Goal: Task Accomplishment & Management: Complete application form

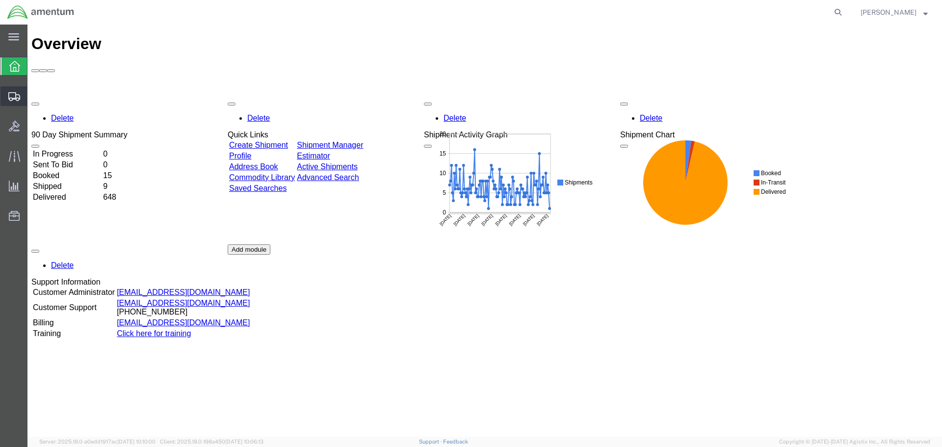
click at [0, 0] on span "Create Shipment" at bounding box center [0, 0] width 0 height 0
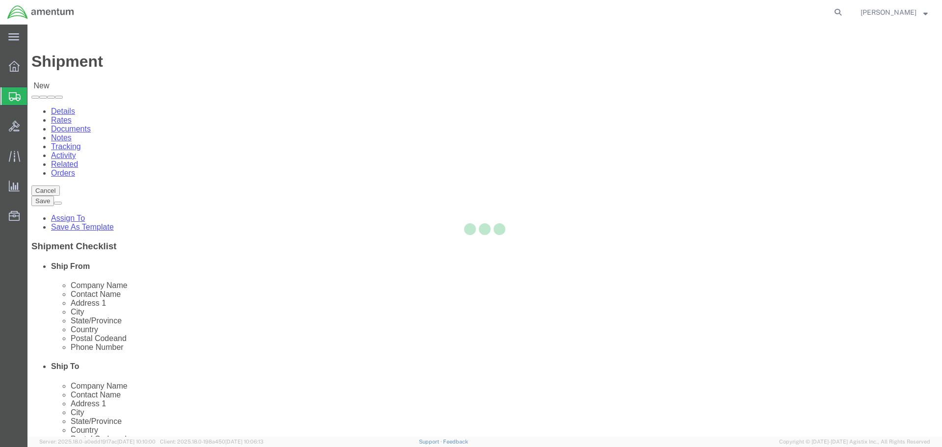
select select
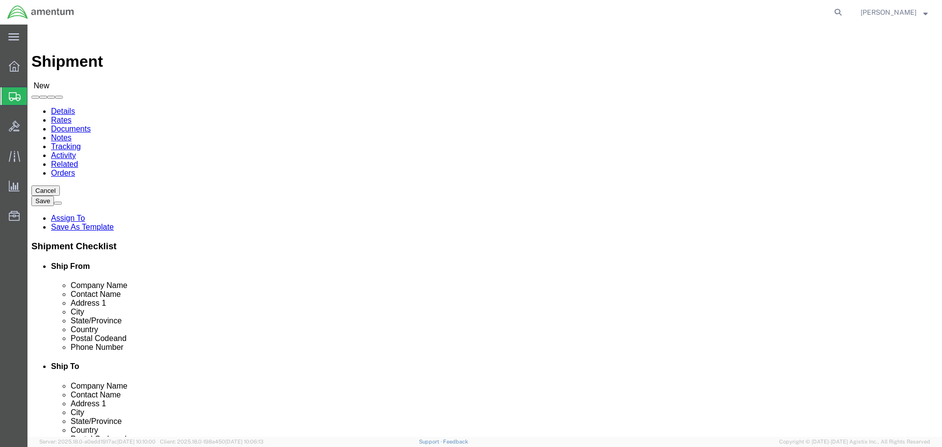
select select "MYPROFILE"
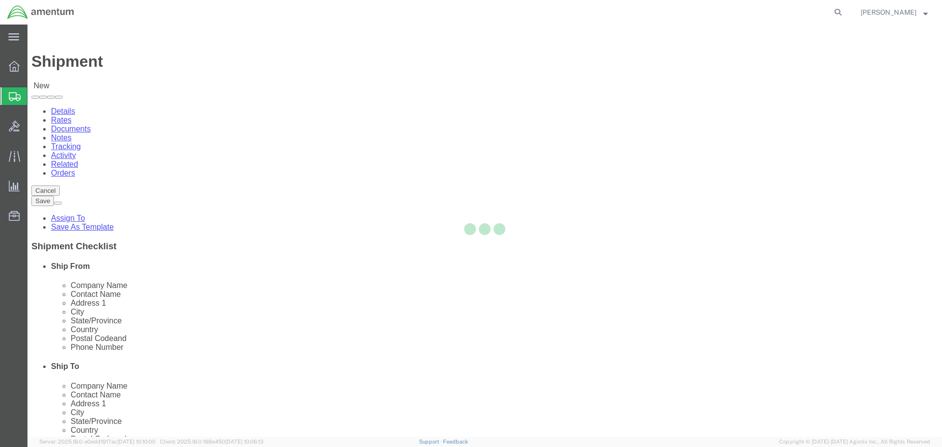
select select "[GEOGRAPHIC_DATA]"
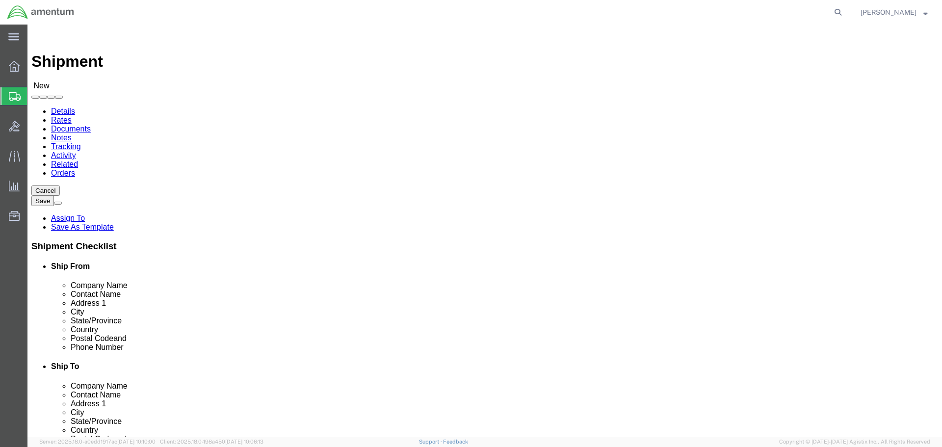
drag, startPoint x: 199, startPoint y: 220, endPoint x: 122, endPoint y: 219, distance: 77.0
click div "Address 1"
type input "[STREET_ADDRESS]"
select select
drag, startPoint x: 156, startPoint y: 221, endPoint x: 164, endPoint y: 218, distance: 8.7
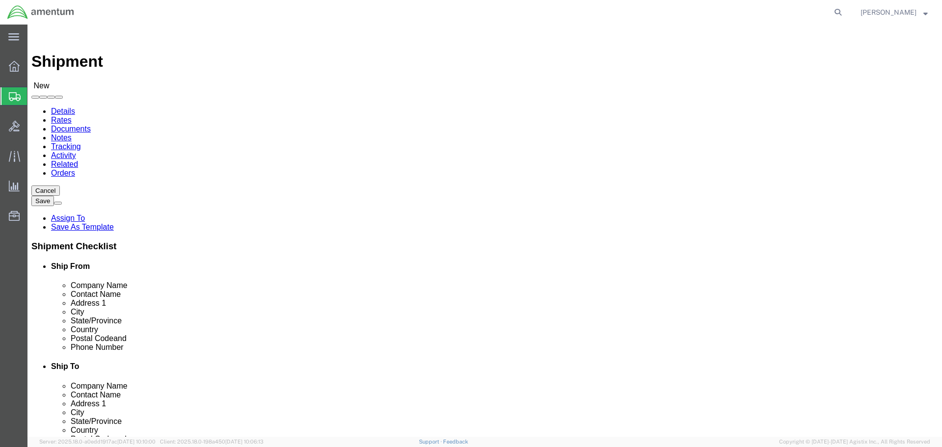
click input "text"
type input "[STREET_ADDRESS] NAS"
click input "text"
type input "BUILDING 50"
click input "text"
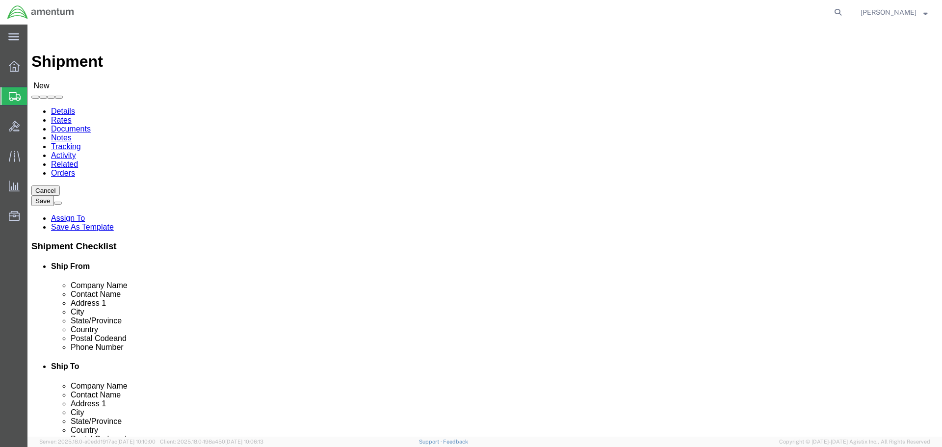
drag, startPoint x: 178, startPoint y: 257, endPoint x: 117, endPoint y: 255, distance: 60.4
click div "City"
type input "CORPUS"
click p "- AMENTUM - ([PERSON_NAME]) [STREET_ADDRESS][DATE][DATE]"
select select "[GEOGRAPHIC_DATA]"
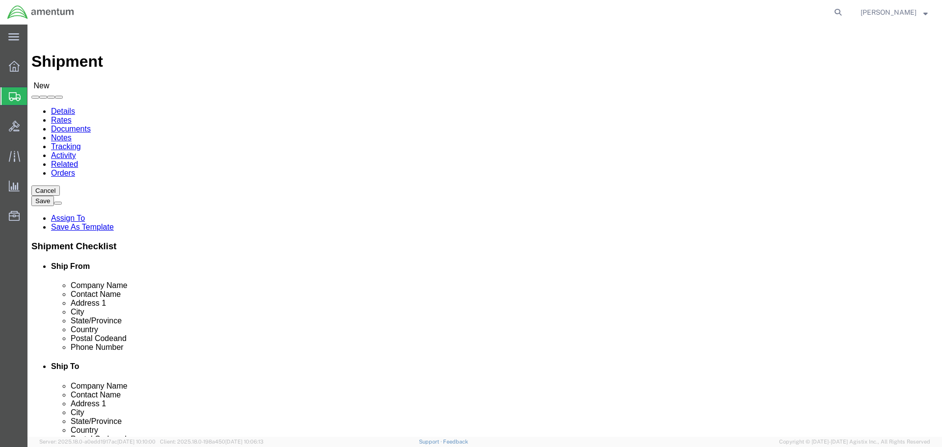
type input "[DATE]"
click input "text"
drag, startPoint x: 198, startPoint y: 200, endPoint x: 132, endPoint y: 198, distance: 65.8
click input "text"
type input "[PERSON_NAME]"
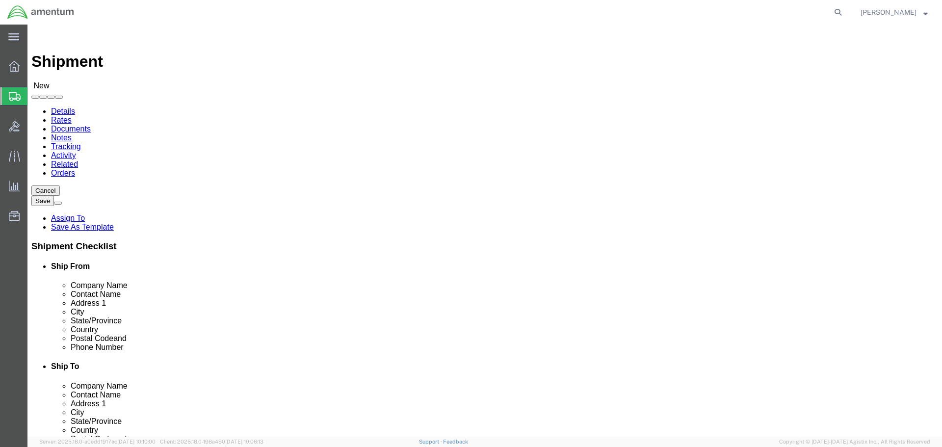
select select "MYPROFILE"
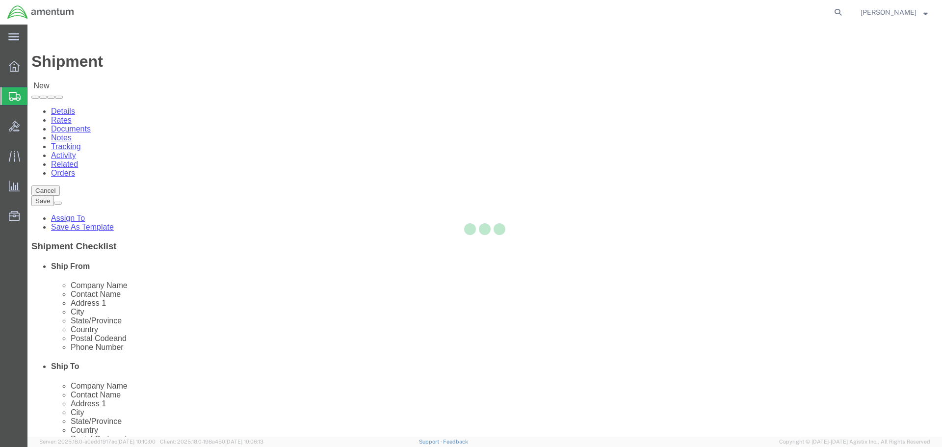
select select "[GEOGRAPHIC_DATA]"
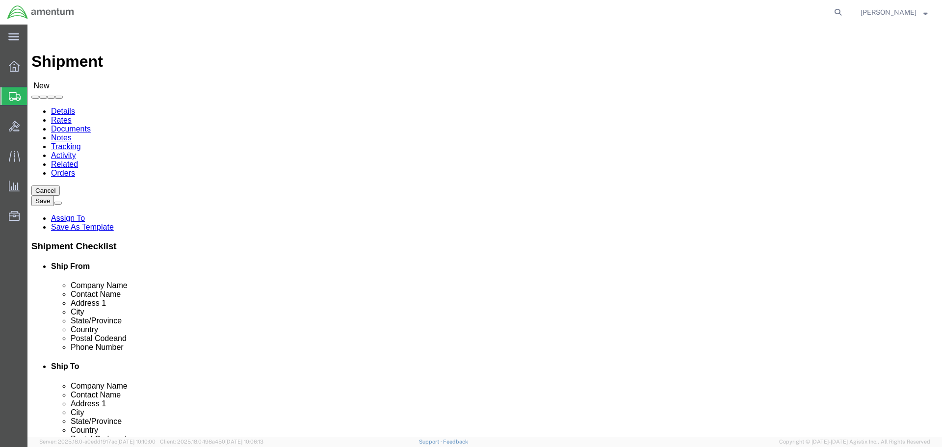
drag, startPoint x: 203, startPoint y: 222, endPoint x: 123, endPoint y: 217, distance: 79.6
click div "Address [STREET_ADDRESS] NAS"
type input "[STREET_ADDRESS] NAS"
select select
click input "BUILDING 50"
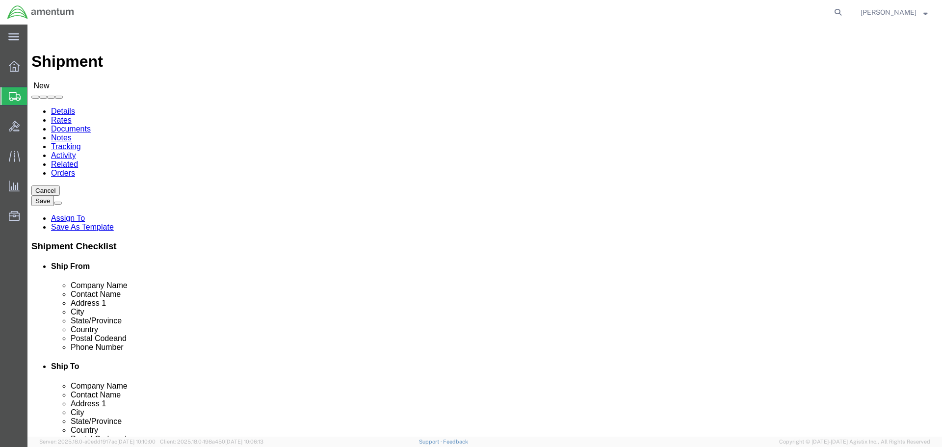
type input "BUILDING 50"
click input "[DATE]"
type input "S"
click input "[DATE]"
type input "[DATE]"
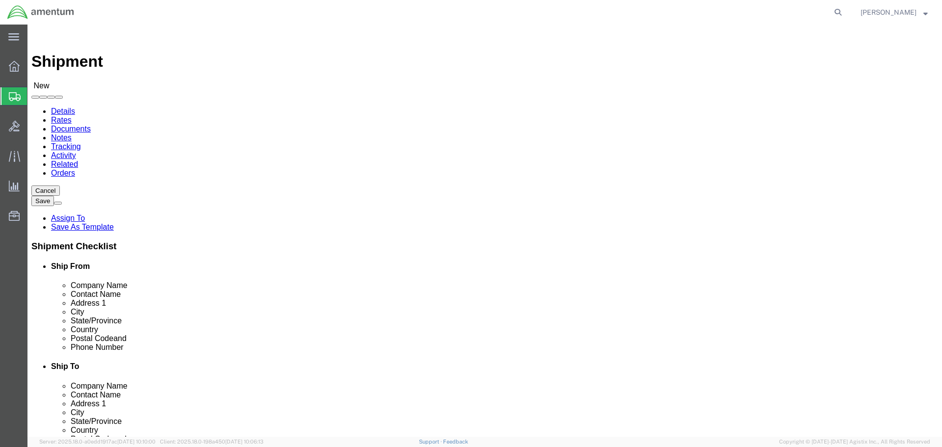
click label "City"
click input "text"
drag, startPoint x: 163, startPoint y: 315, endPoint x: 125, endPoint y: 312, distance: 38.4
click div "Postal Code"
type input "78419"
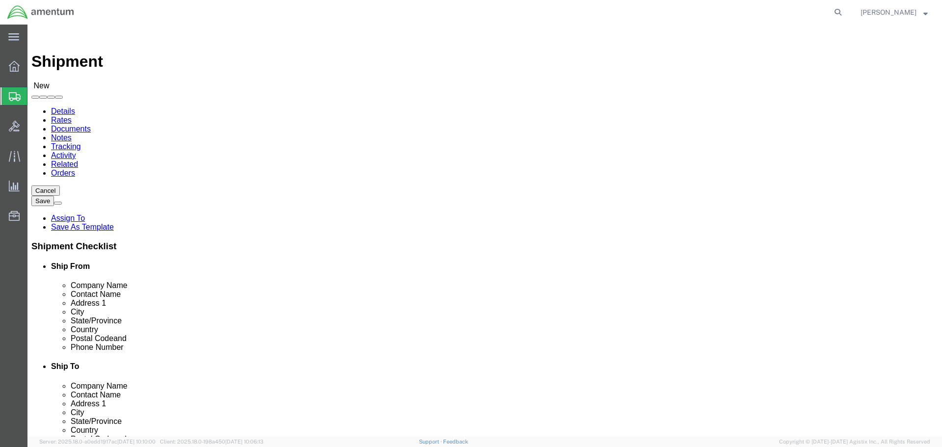
click input "text"
drag, startPoint x: 218, startPoint y: 336, endPoint x: 129, endPoint y: 332, distance: 89.4
click div
type input "[PHONE_NUMBER]"
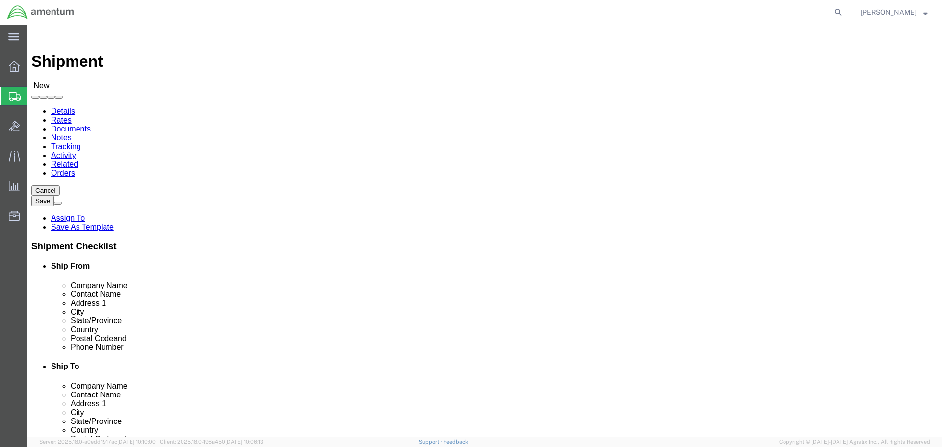
select select "49932"
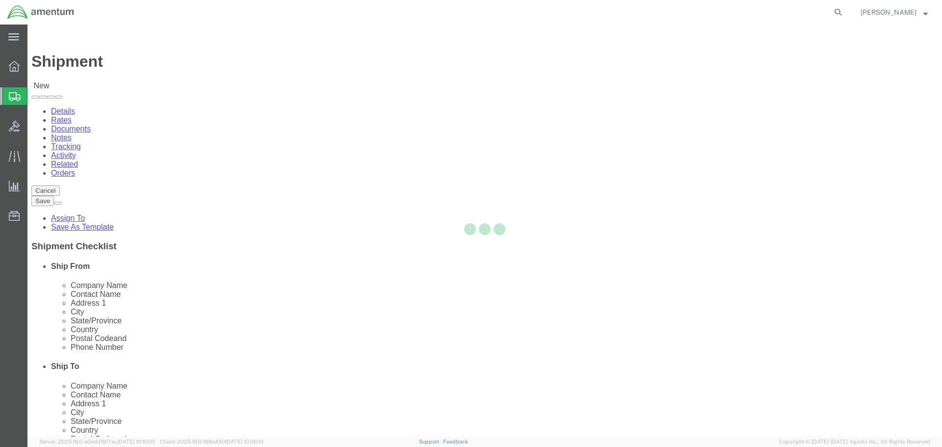
select select "LA"
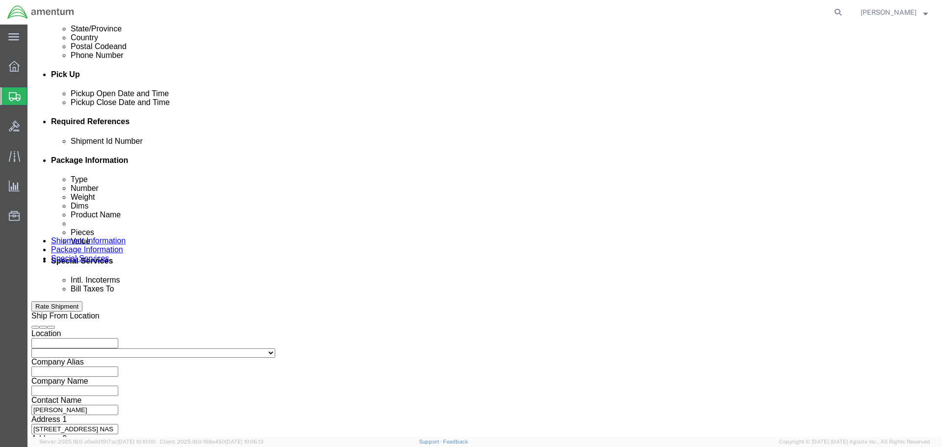
scroll to position [430, 0]
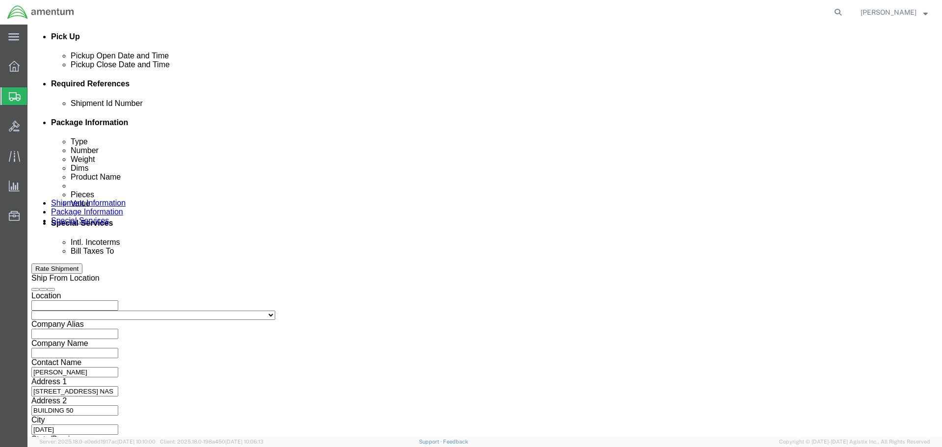
click button "Continue"
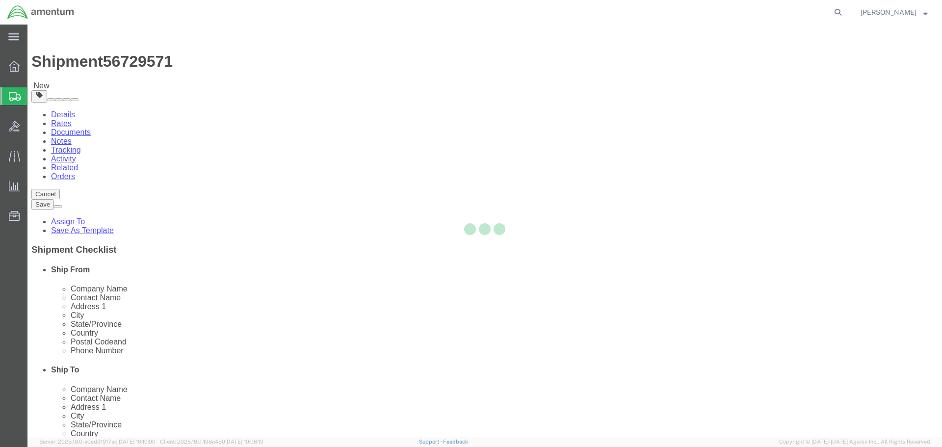
select select "CBOX"
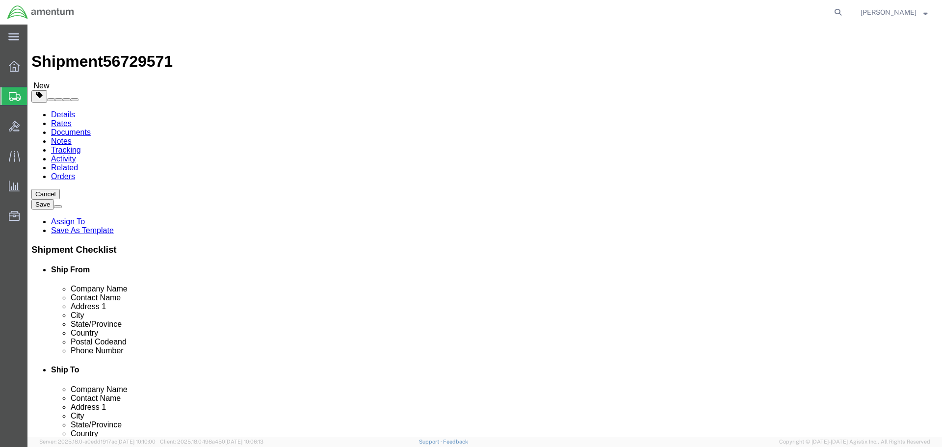
click input "text"
type input "18"
click input "text"
type input "18"
click input "text"
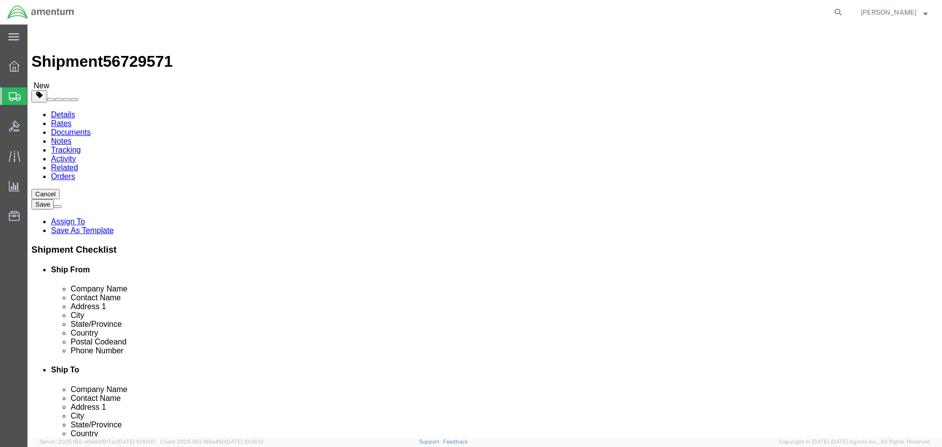
type input "1"
click input "0.00"
type input "0"
type input "84.00"
drag, startPoint x: 186, startPoint y: 276, endPoint x: 186, endPoint y: 260, distance: 15.7
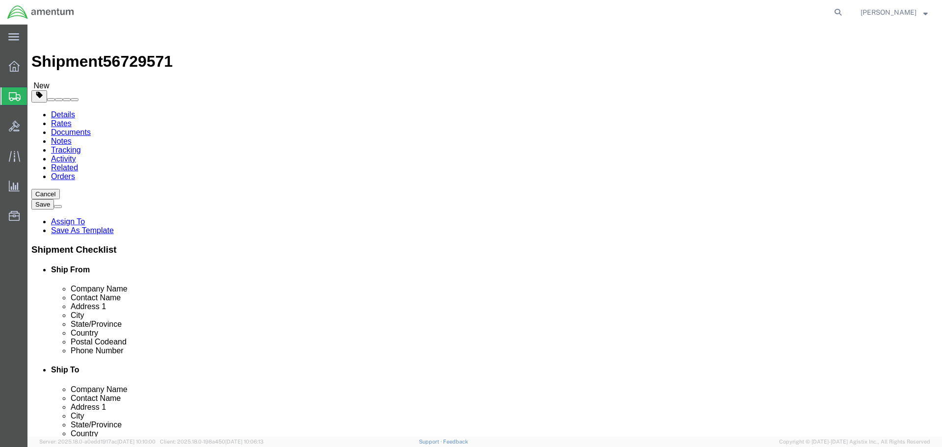
click link "Add Content"
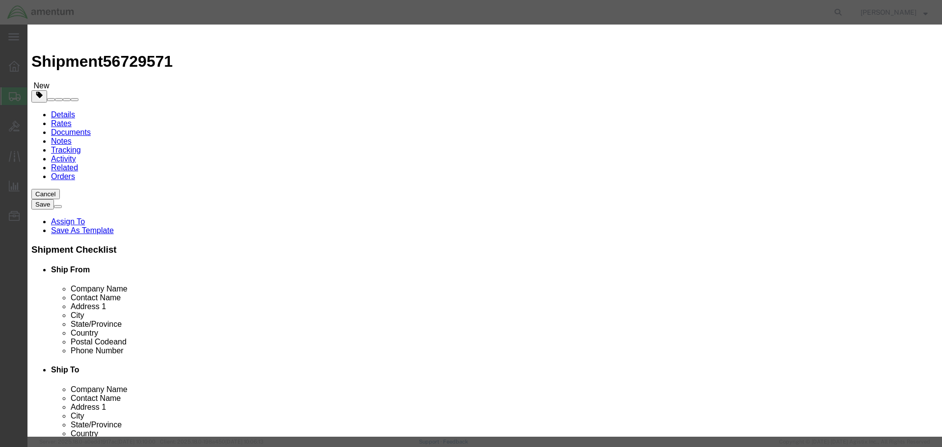
click input "text"
type input "WHEELS"
click h3 "Add content"
drag, startPoint x: 312, startPoint y: 92, endPoint x: 282, endPoint y: 94, distance: 30.5
click div "0"
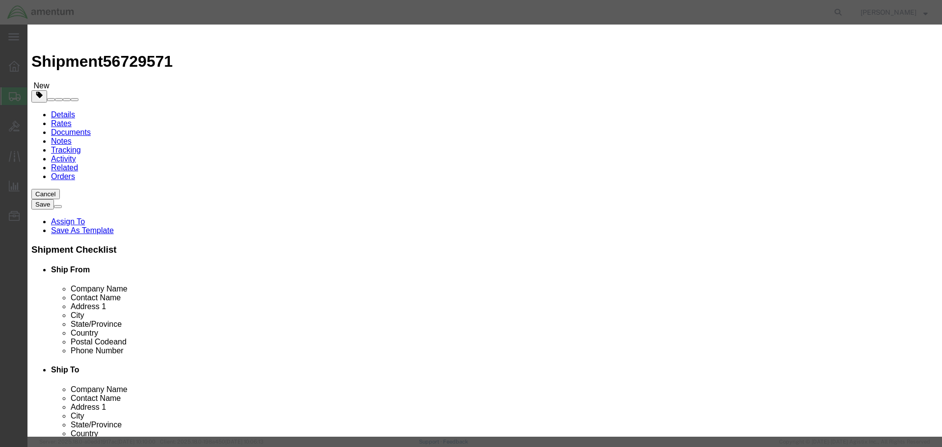
type input "1"
click input "text"
type input "23,400.00"
click button "Save & Close"
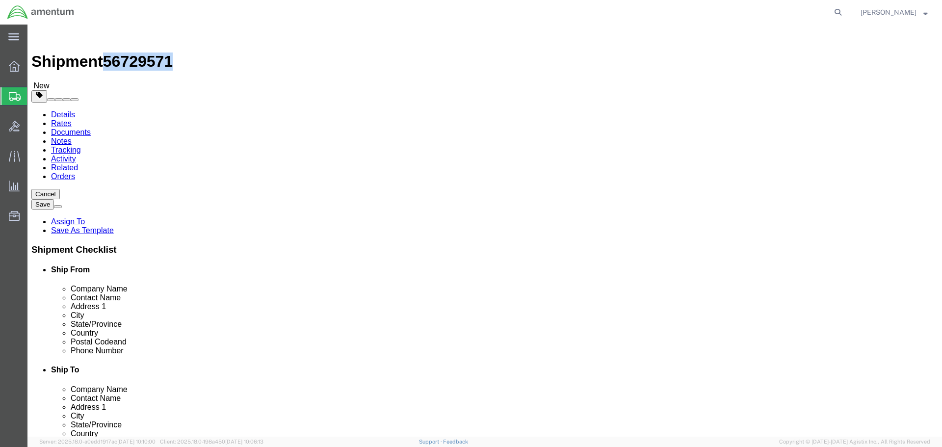
drag, startPoint x: 131, startPoint y: 11, endPoint x: 83, endPoint y: 10, distance: 48.6
click span "56729571"
copy span "56729571"
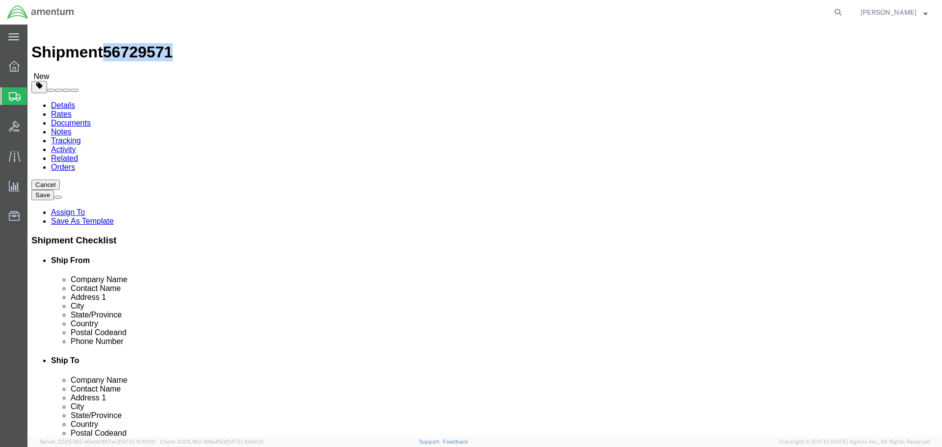
click button "Rate Shipment"
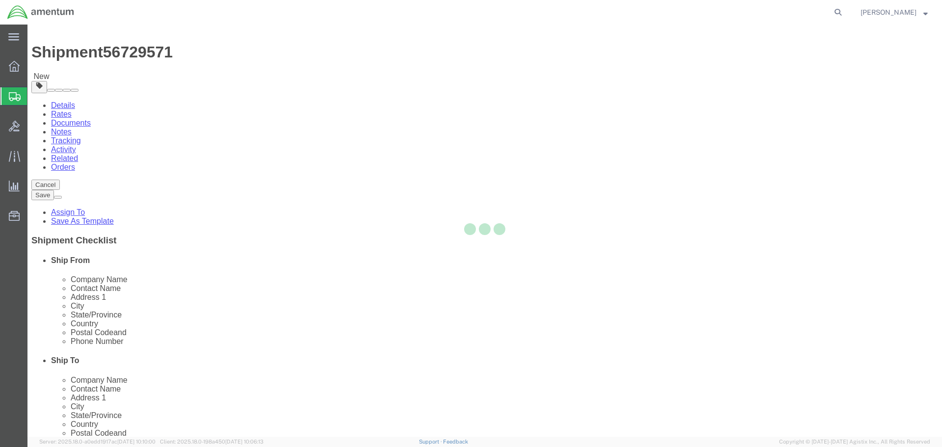
select select "49932"
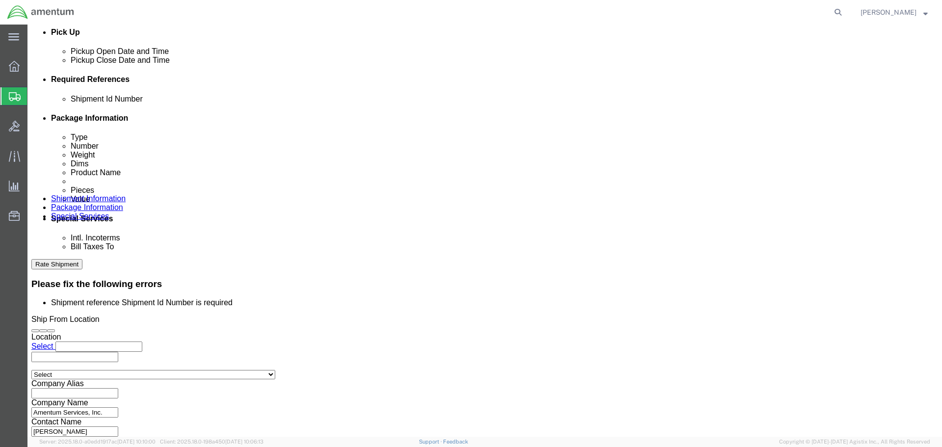
scroll to position [470, 0]
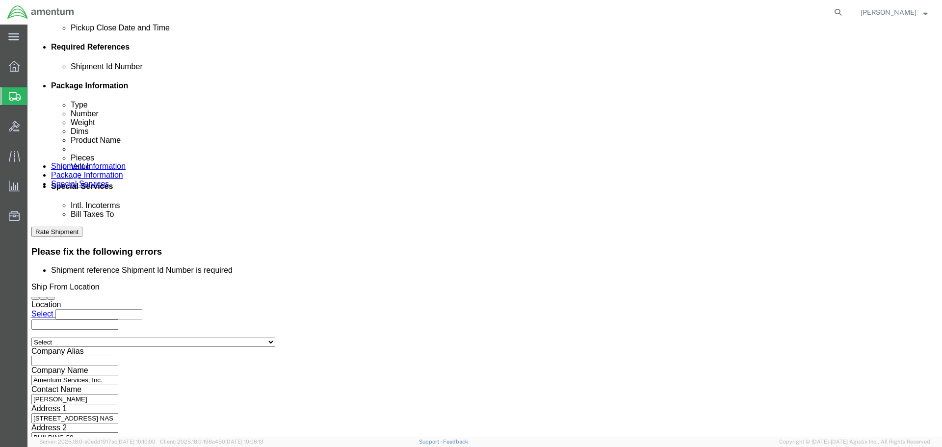
click input "text"
paste input "56729571"
type input "56729571"
click input "text"
type input "CBP"
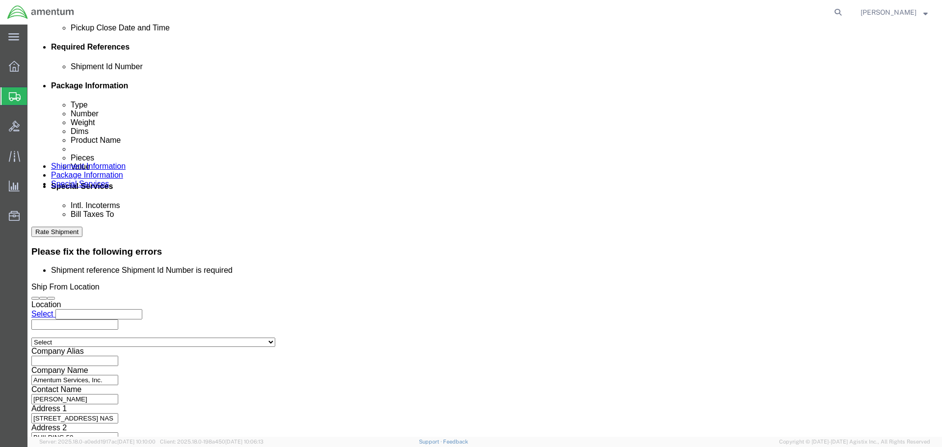
click input "text"
type input "WHEELS"
click button "Rate Shipment"
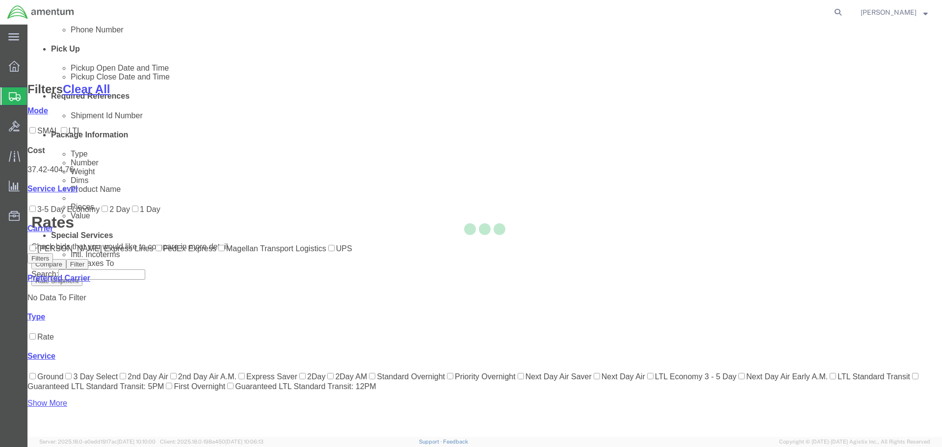
scroll to position [120, 0]
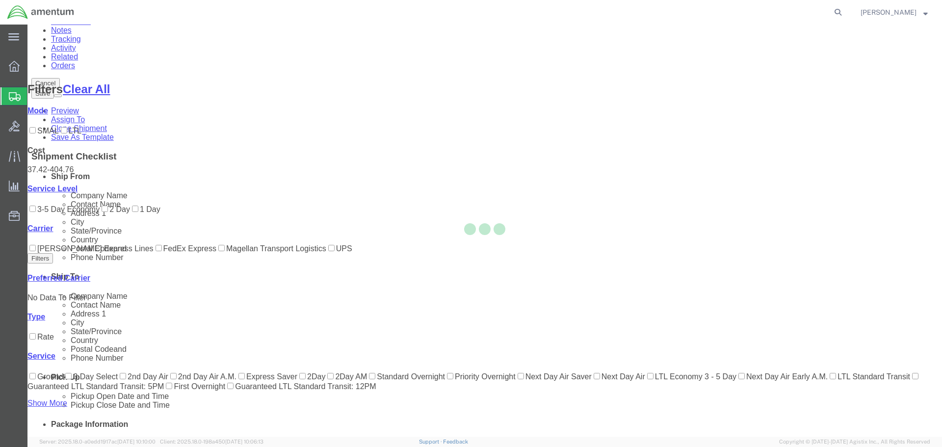
scroll to position [0, 0]
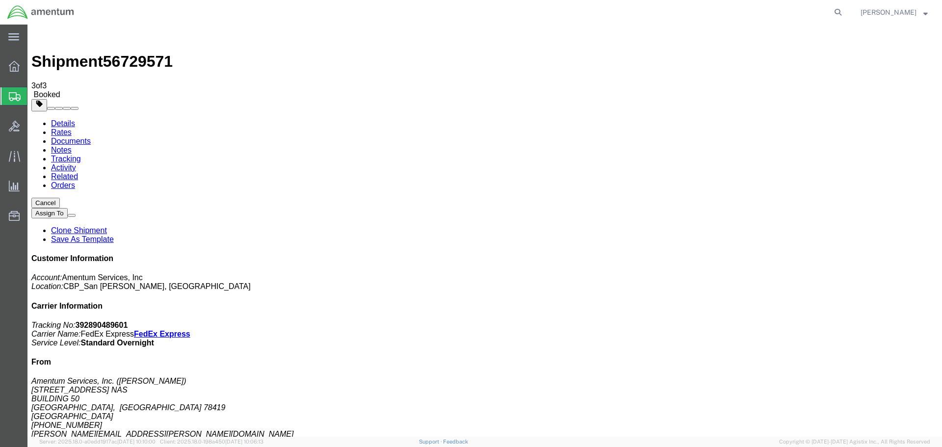
drag, startPoint x: 110, startPoint y: 172, endPoint x: 293, endPoint y: 178, distance: 182.6
drag, startPoint x: 86, startPoint y: 175, endPoint x: 764, endPoint y: 173, distance: 677.9
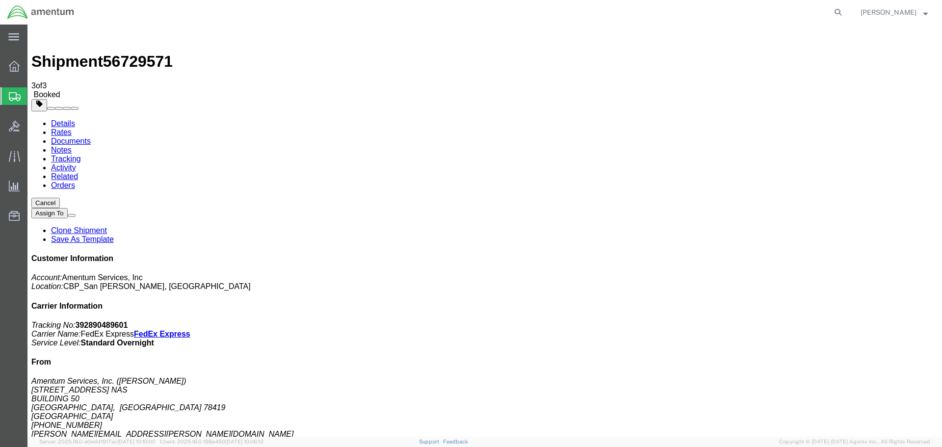
drag, startPoint x: 608, startPoint y: 228, endPoint x: 617, endPoint y: 156, distance: 72.2
